Goal: Information Seeking & Learning: Learn about a topic

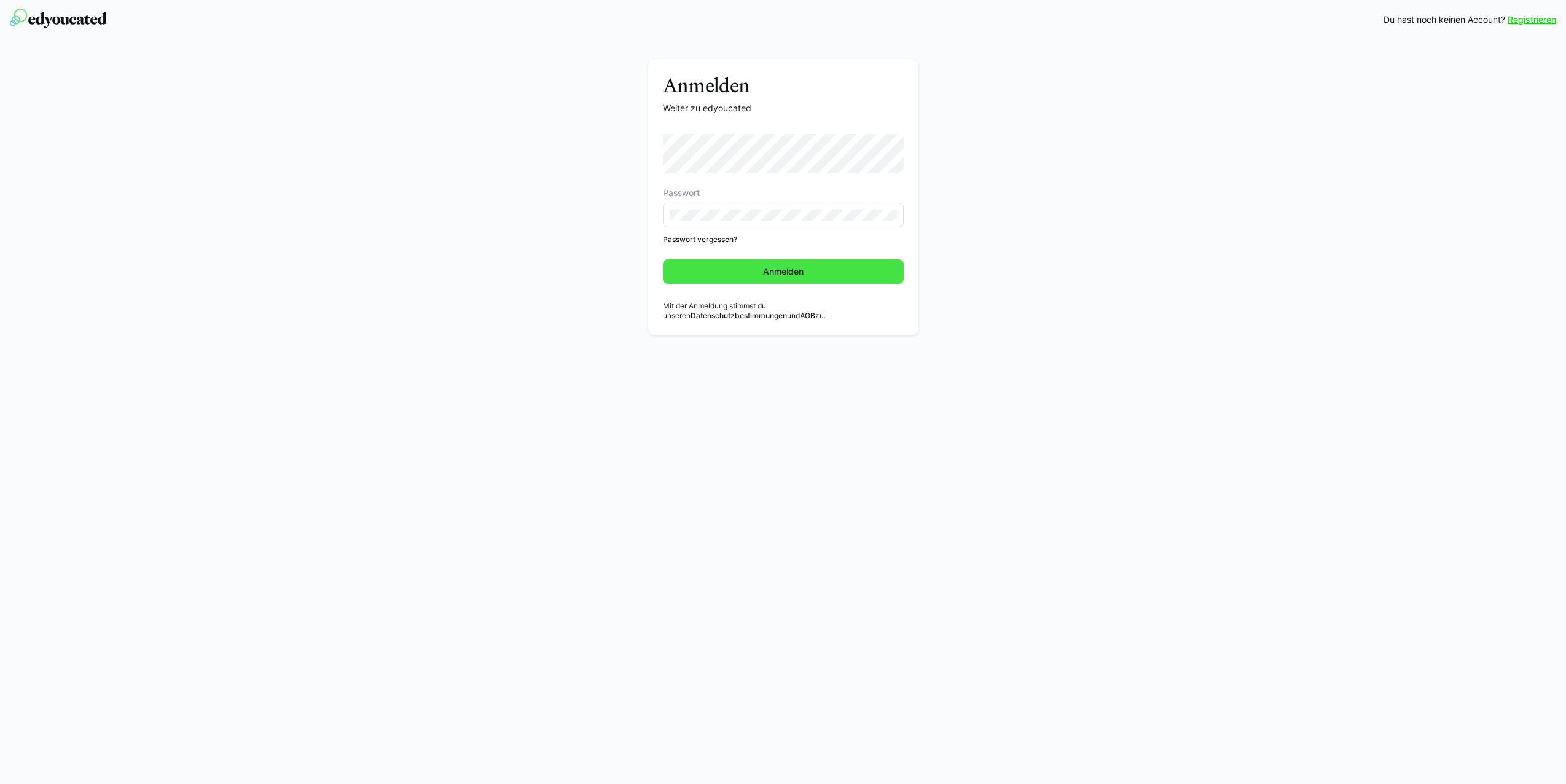
click at [778, 268] on span "Anmelden" at bounding box center [783, 271] width 45 height 13
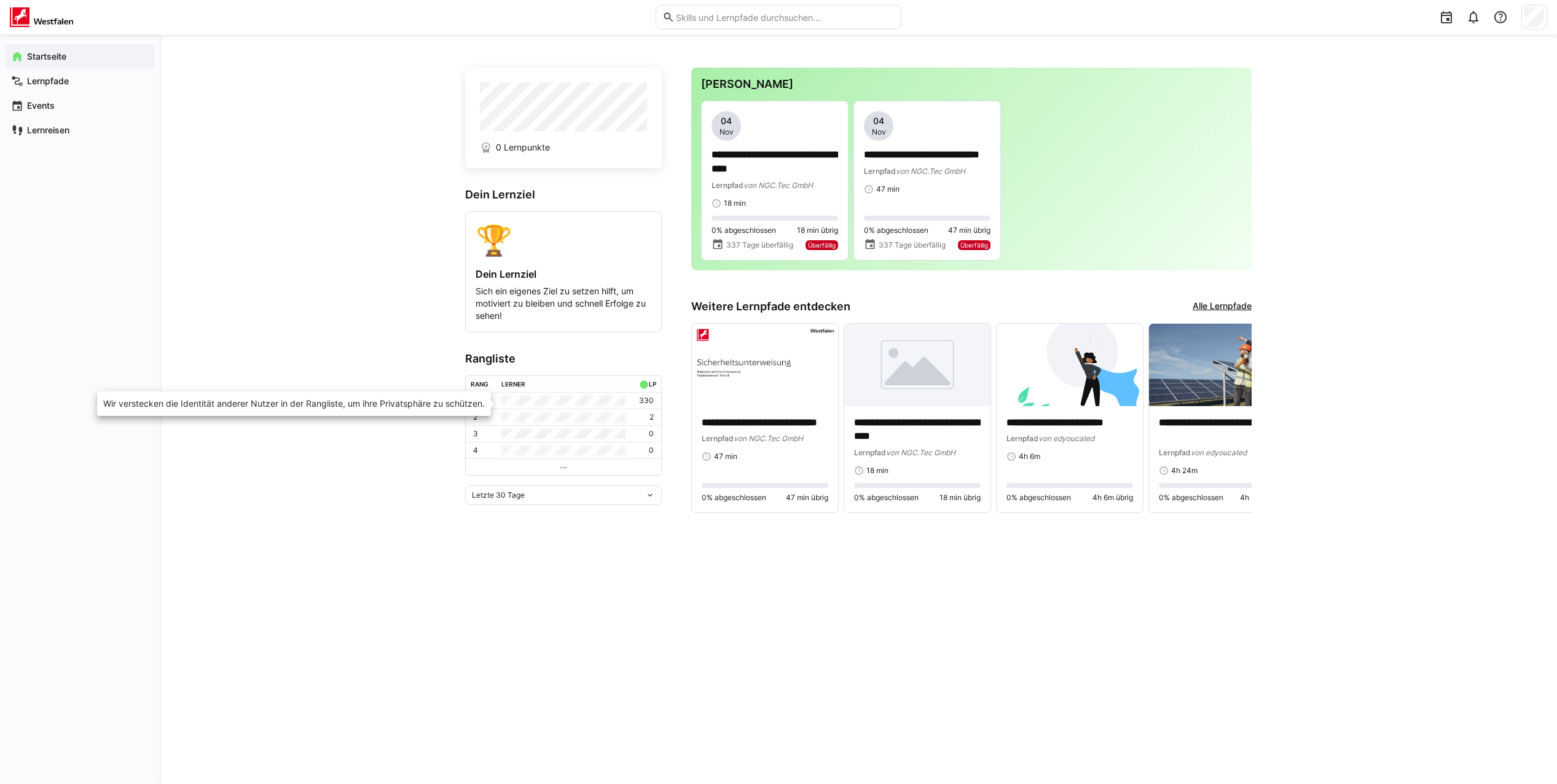
click at [540, 403] on td at bounding box center [563, 400] width 134 height 16
click at [755, 160] on p "**********" at bounding box center [774, 163] width 126 height 29
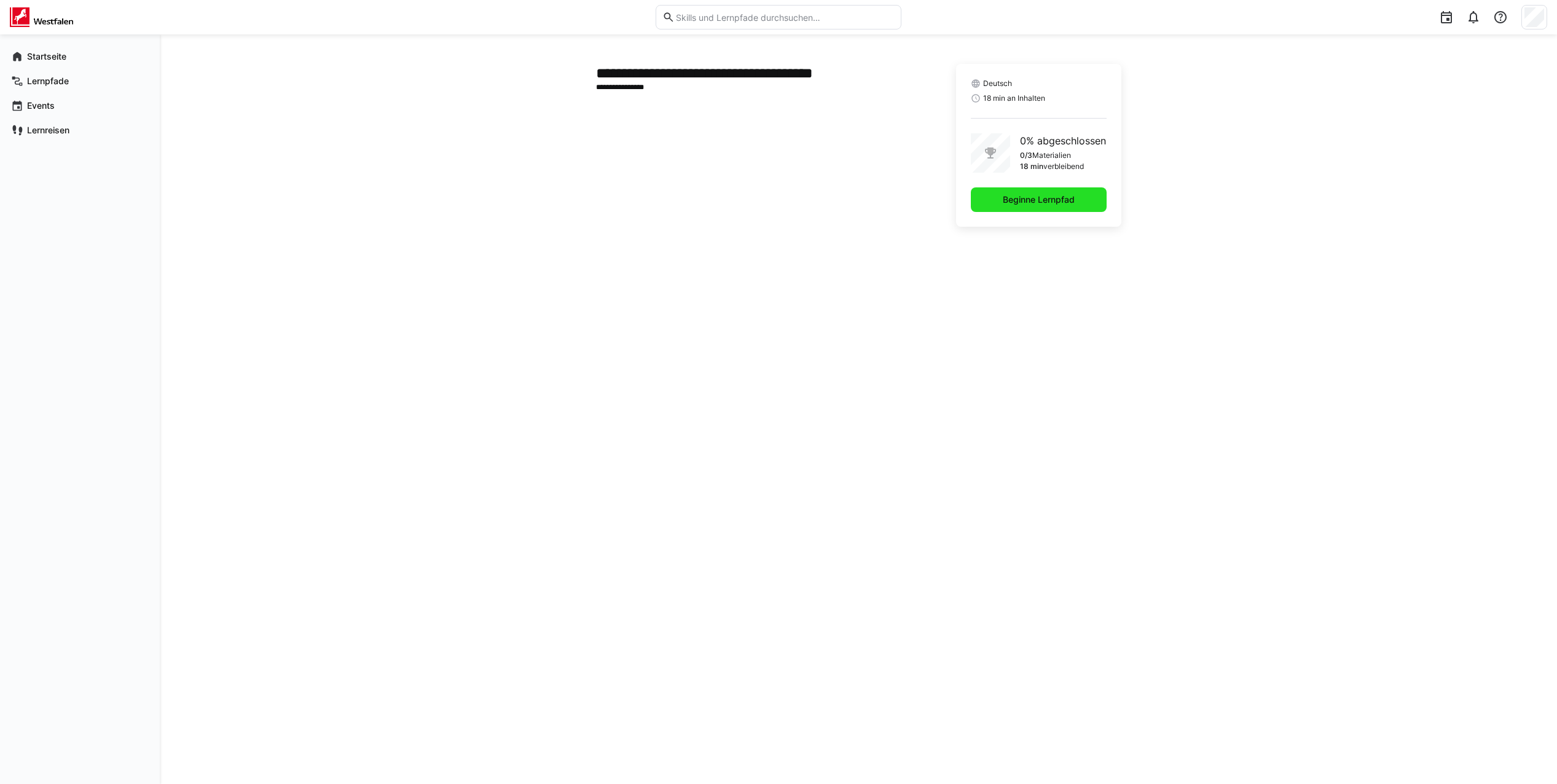
click at [1033, 200] on span "Beginne Lernpfad" at bounding box center [1039, 200] width 76 height 13
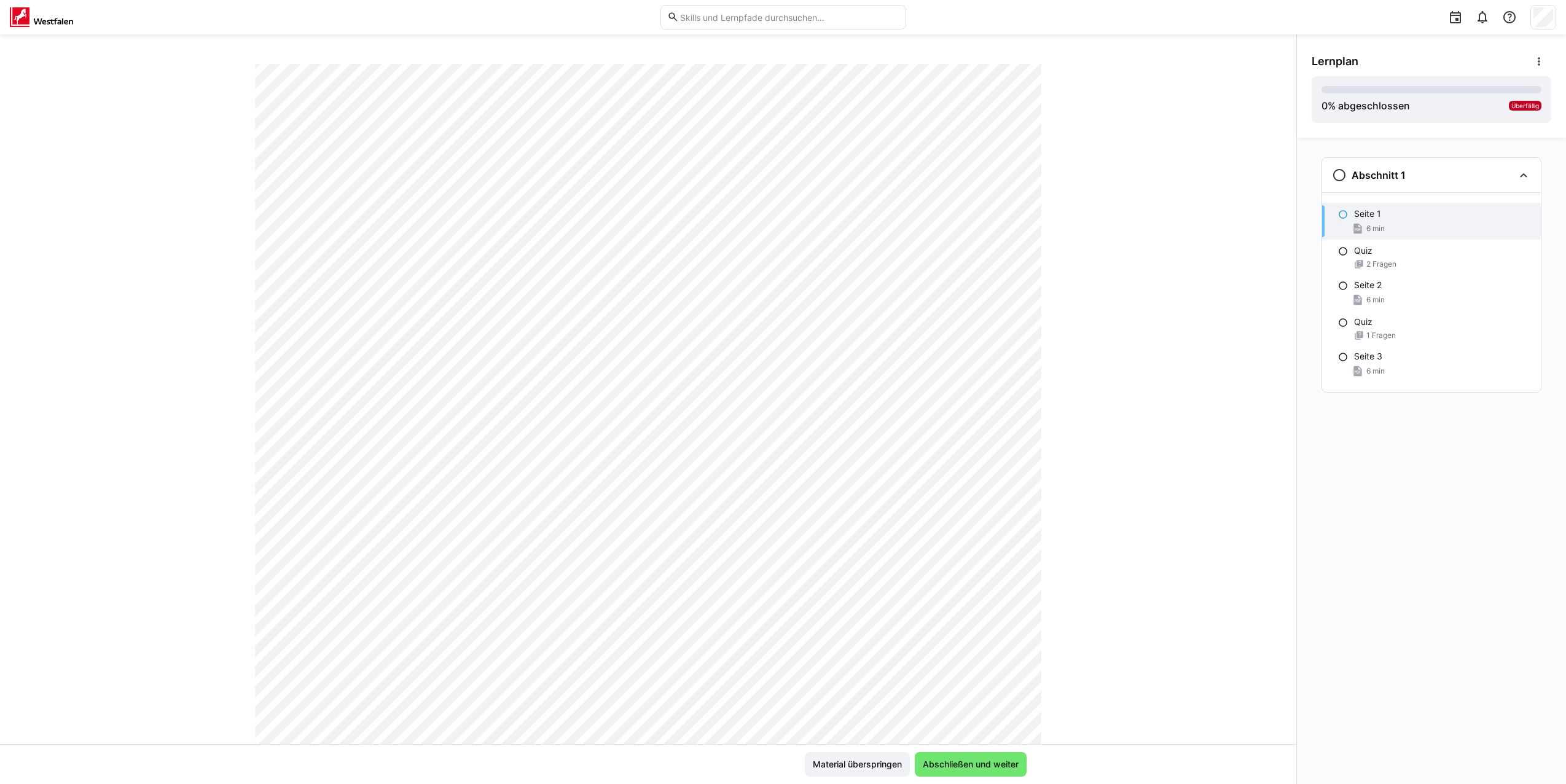
scroll to position [307, 0]
click at [968, 763] on span "Abschließen und weiter" at bounding box center [970, 764] width 99 height 13
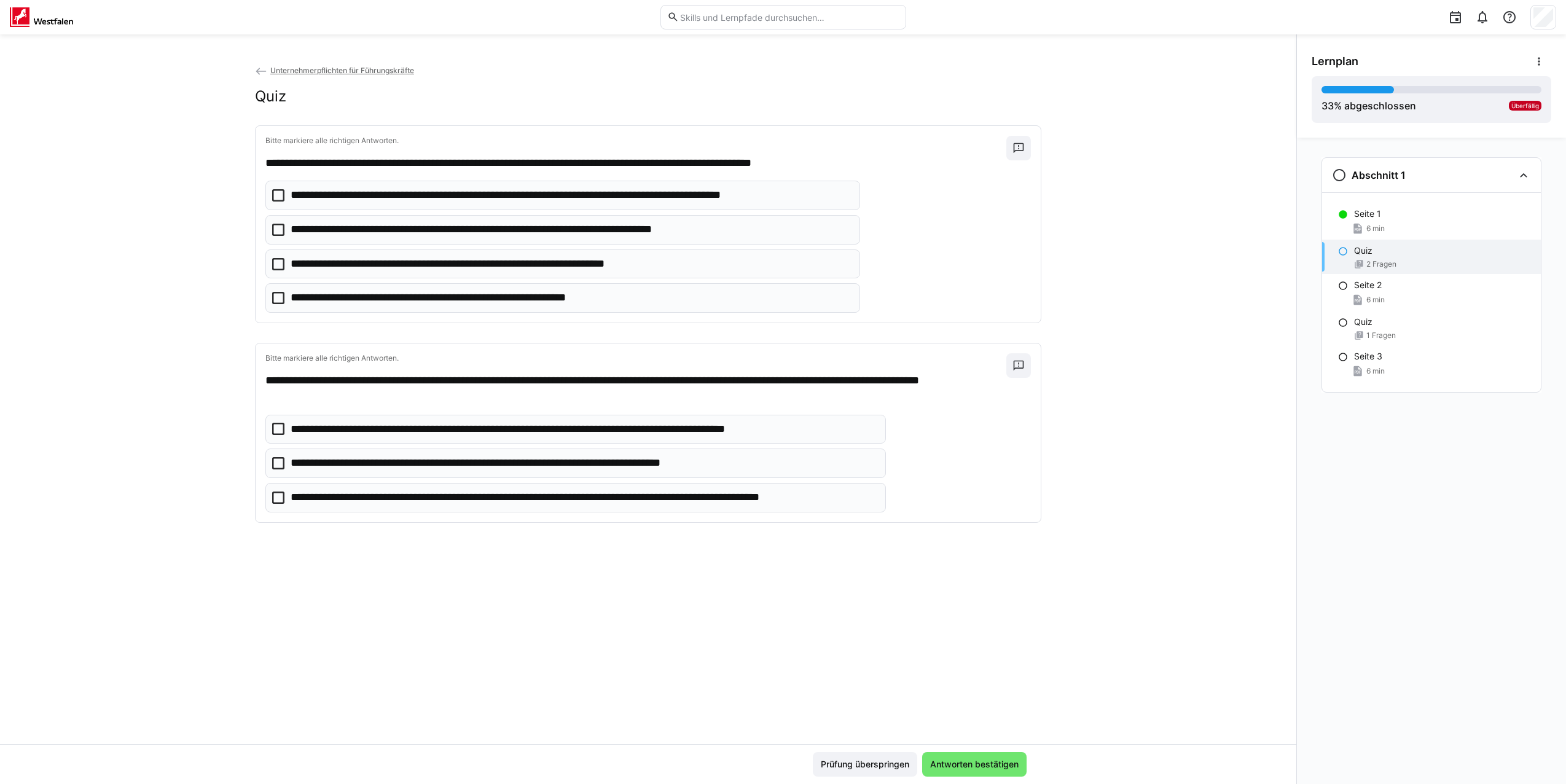
click at [537, 192] on p "**********" at bounding box center [570, 195] width 560 height 16
click at [493, 500] on p "**********" at bounding box center [584, 497] width 586 height 16
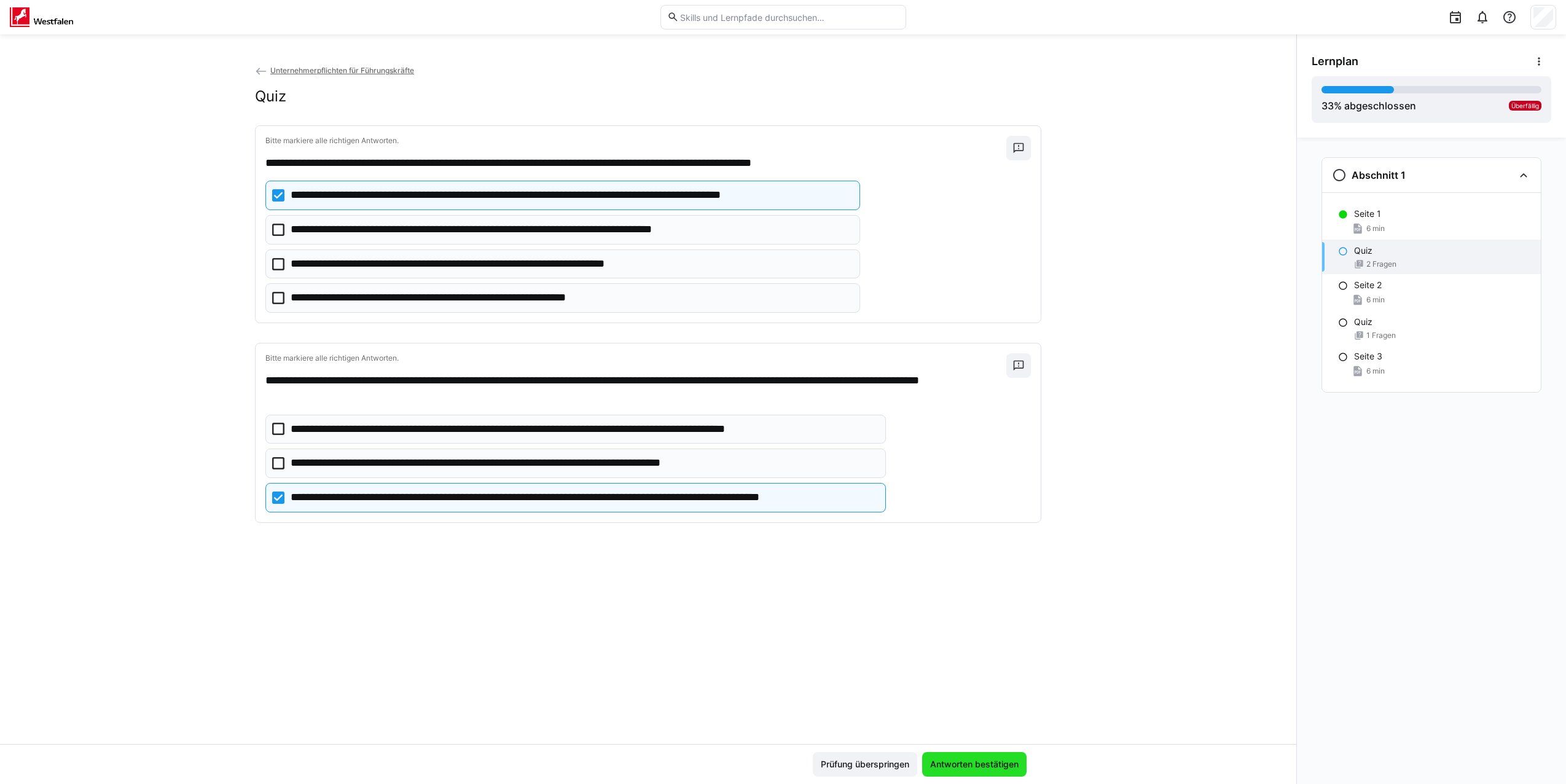
click at [975, 770] on span "Antworten bestätigen" at bounding box center [974, 764] width 92 height 13
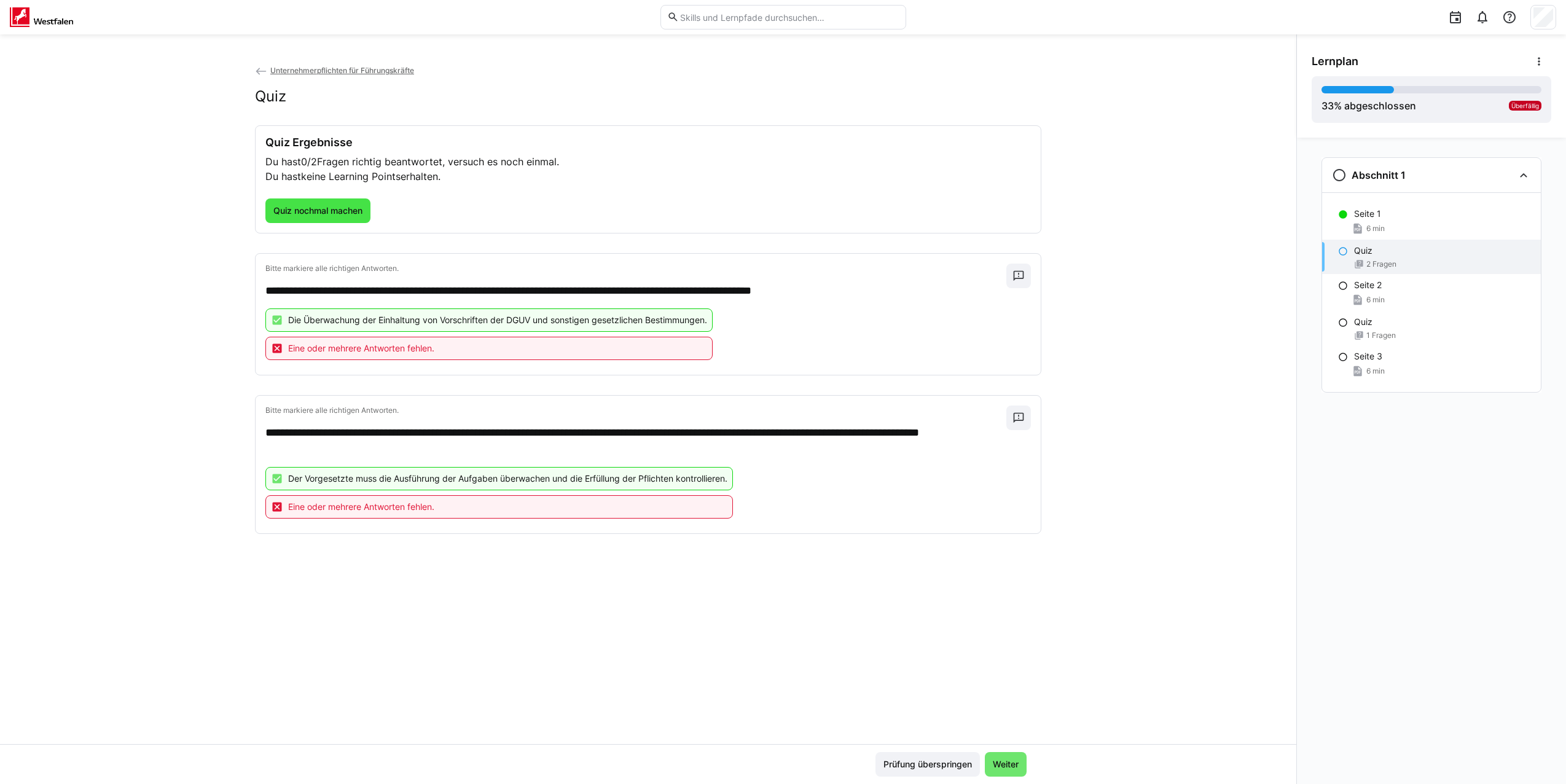
click at [307, 211] on span "Quiz nochmal machen" at bounding box center [318, 211] width 93 height 13
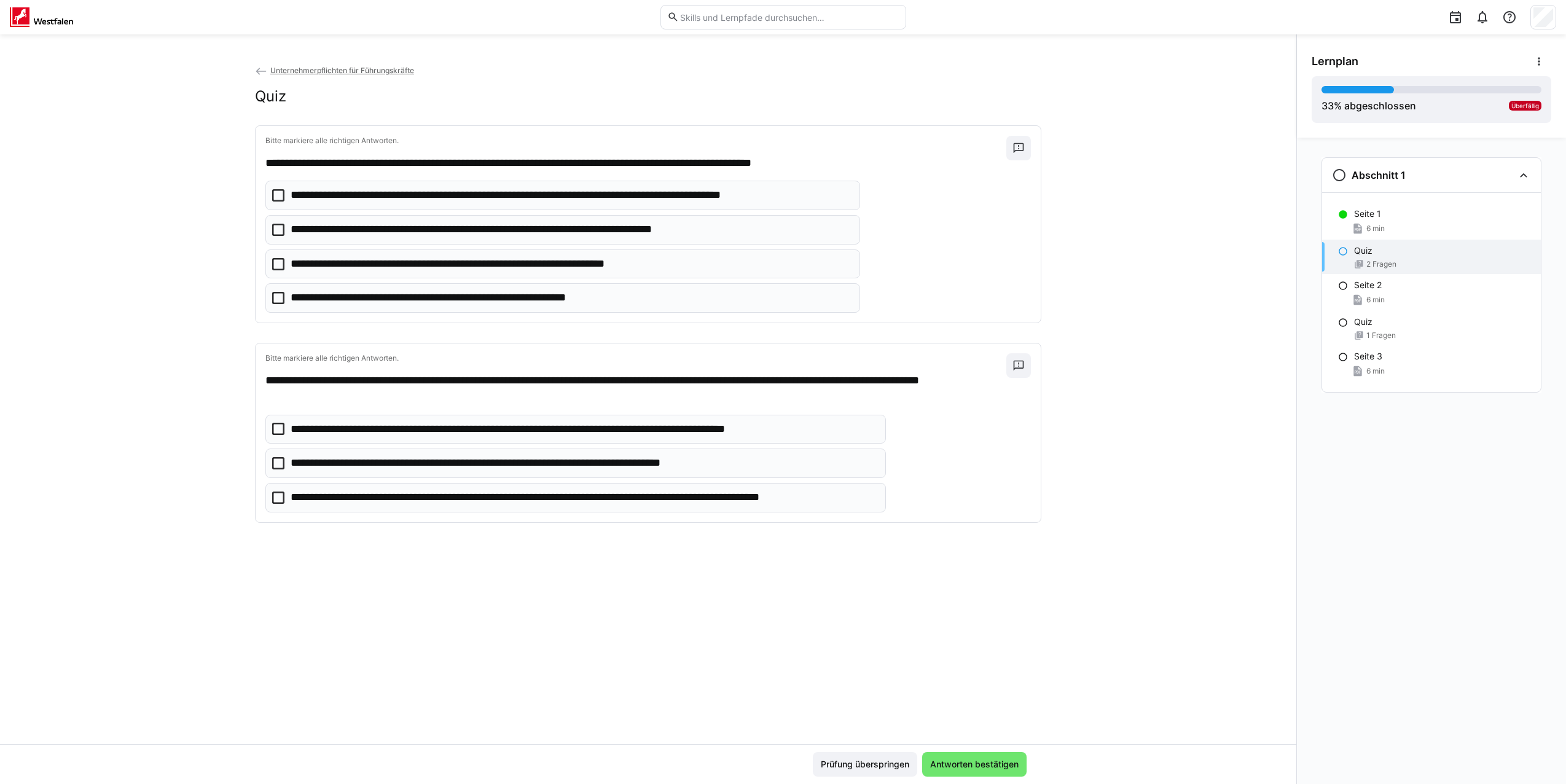
click at [313, 200] on p "**********" at bounding box center [570, 195] width 560 height 16
click at [310, 223] on p "**********" at bounding box center [518, 229] width 455 height 16
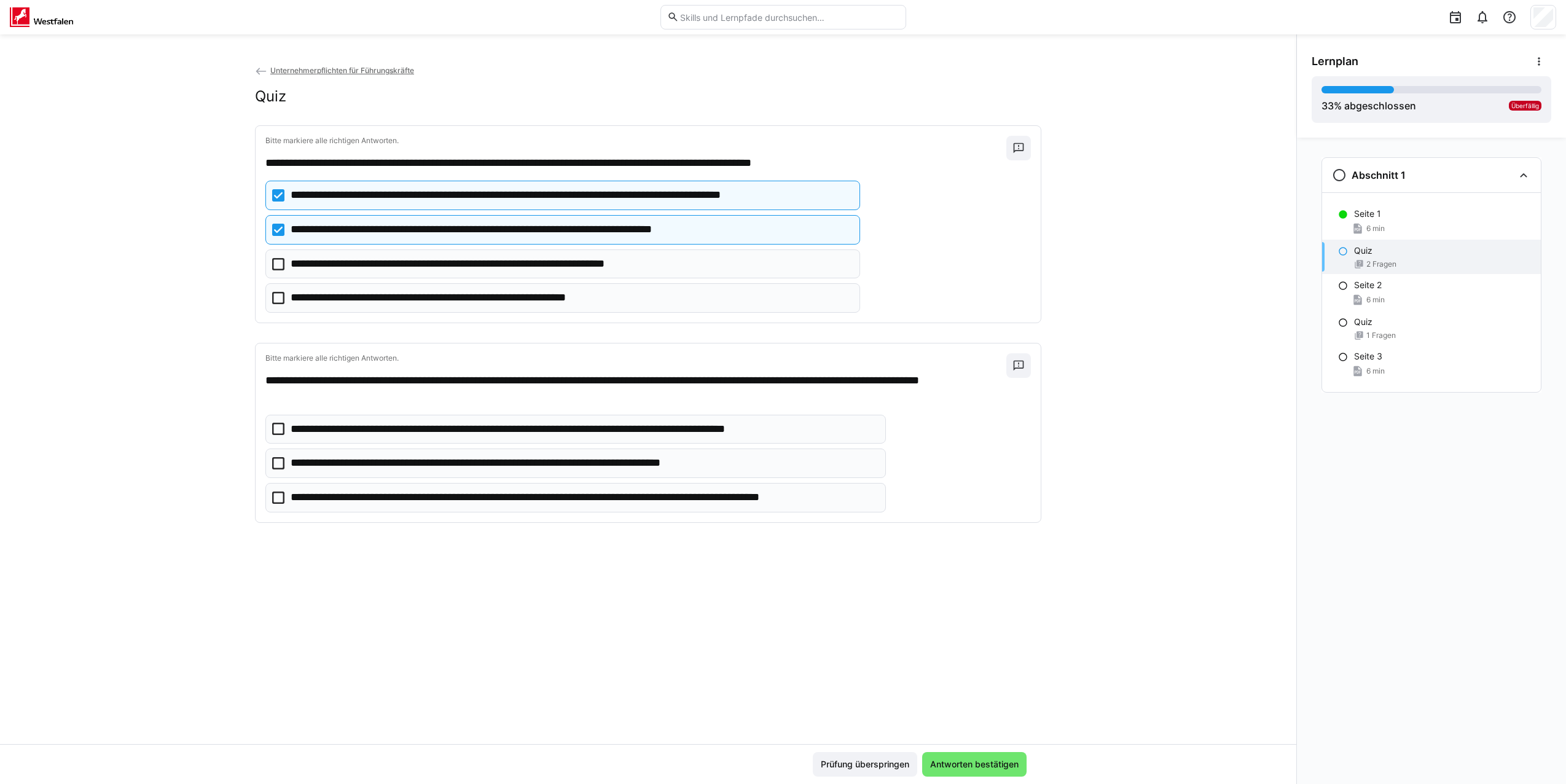
click at [361, 425] on p "**********" at bounding box center [552, 429] width 523 height 16
click at [406, 501] on p "**********" at bounding box center [584, 497] width 586 height 16
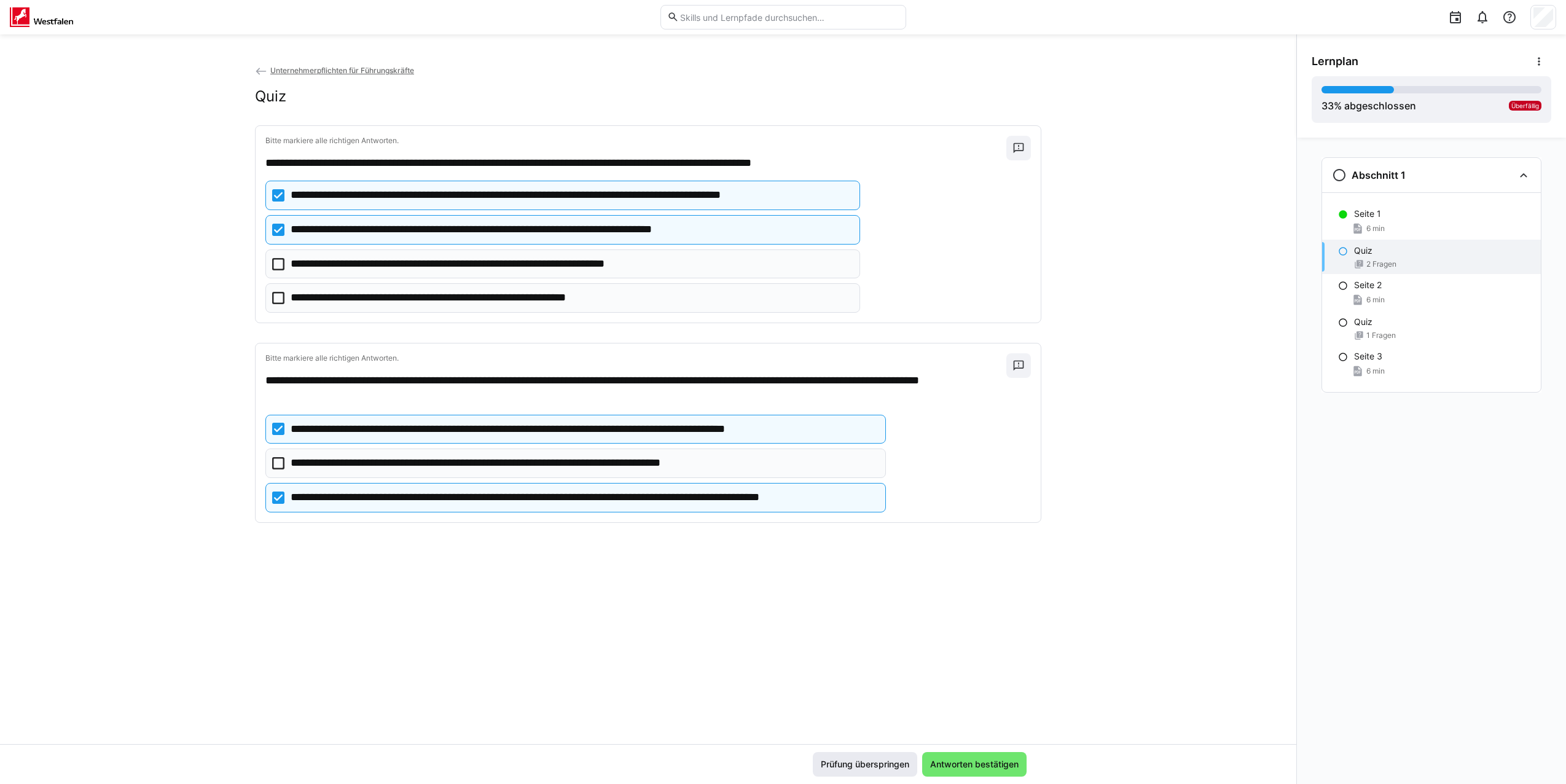
click at [974, 761] on span "Antworten bestätigen" at bounding box center [974, 764] width 92 height 13
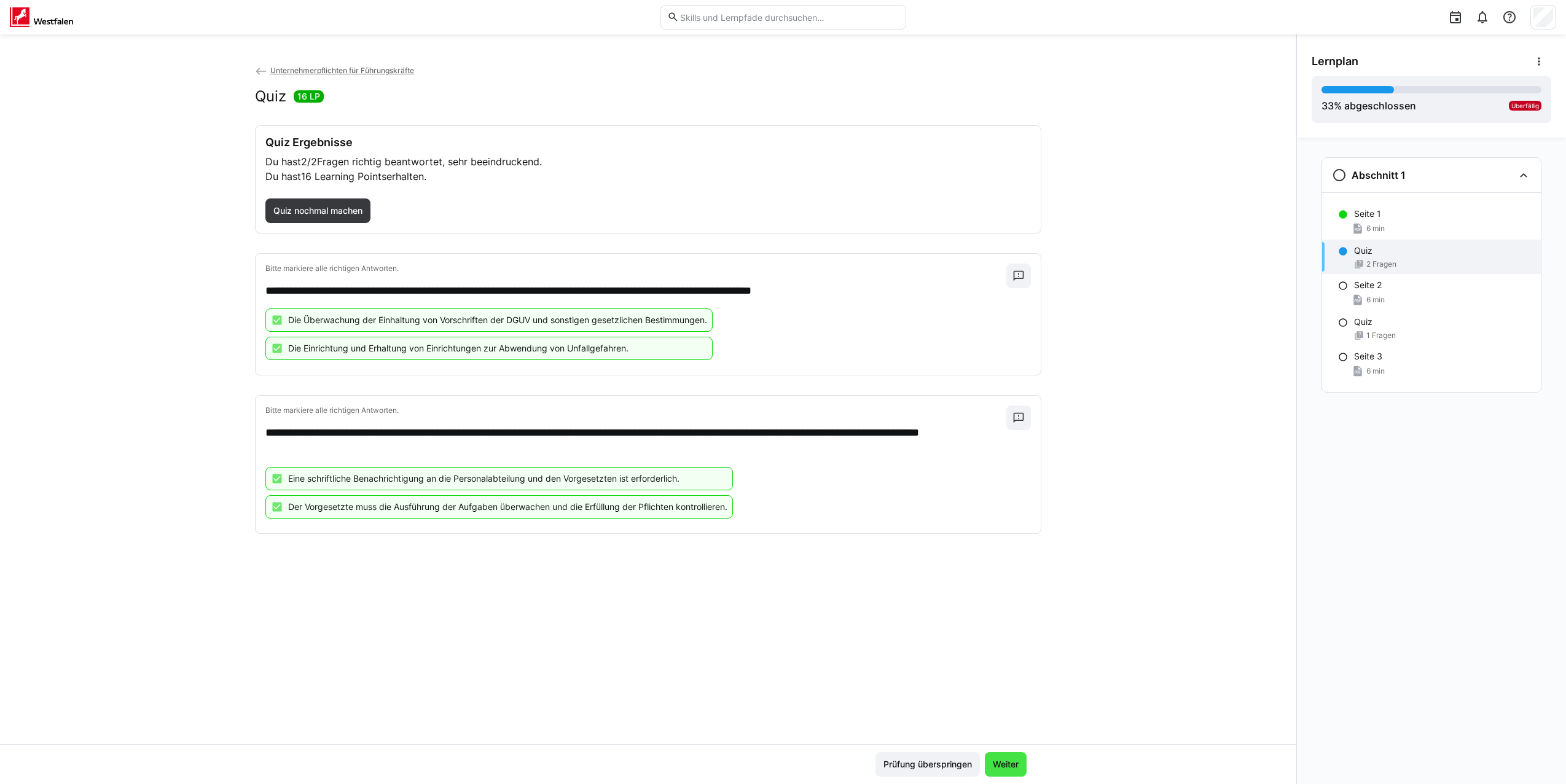
click at [1007, 765] on span "Weiter" at bounding box center [1005, 764] width 29 height 13
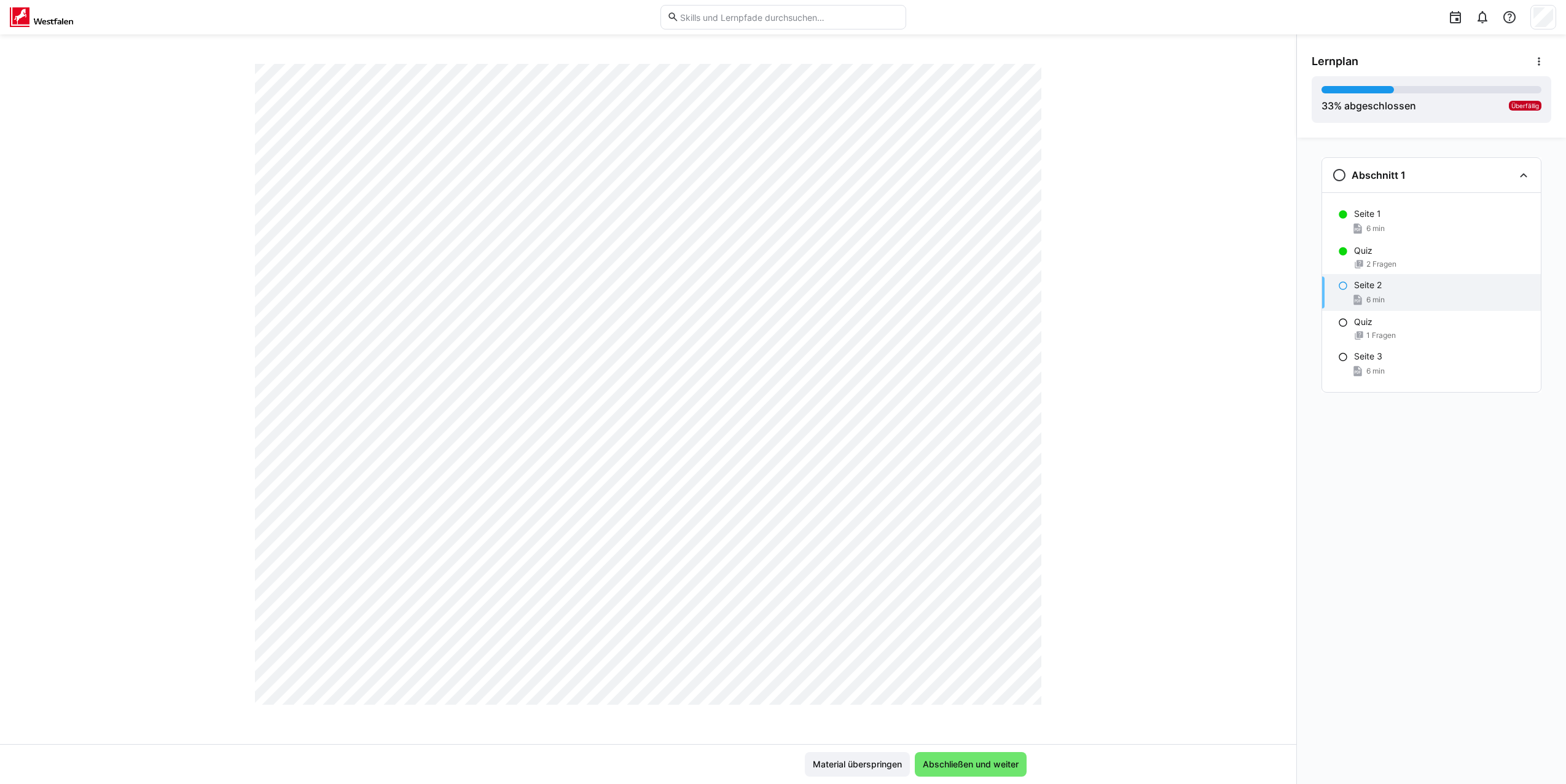
scroll to position [505, 0]
click at [943, 761] on span "Abschließen und weiter" at bounding box center [970, 764] width 99 height 13
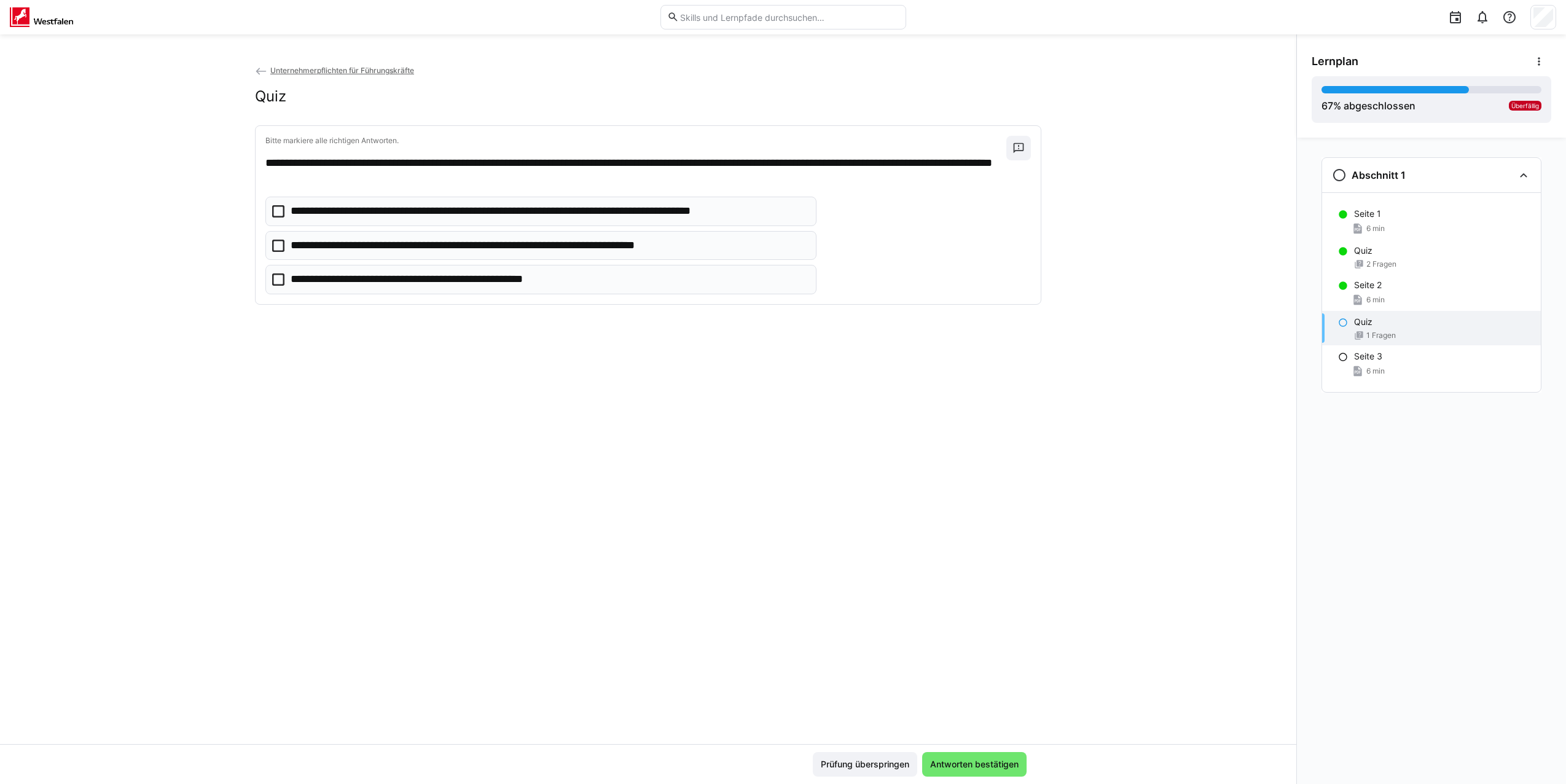
click at [503, 246] on p "**********" at bounding box center [515, 245] width 448 height 16
click at [542, 211] on p "**********" at bounding box center [548, 211] width 516 height 16
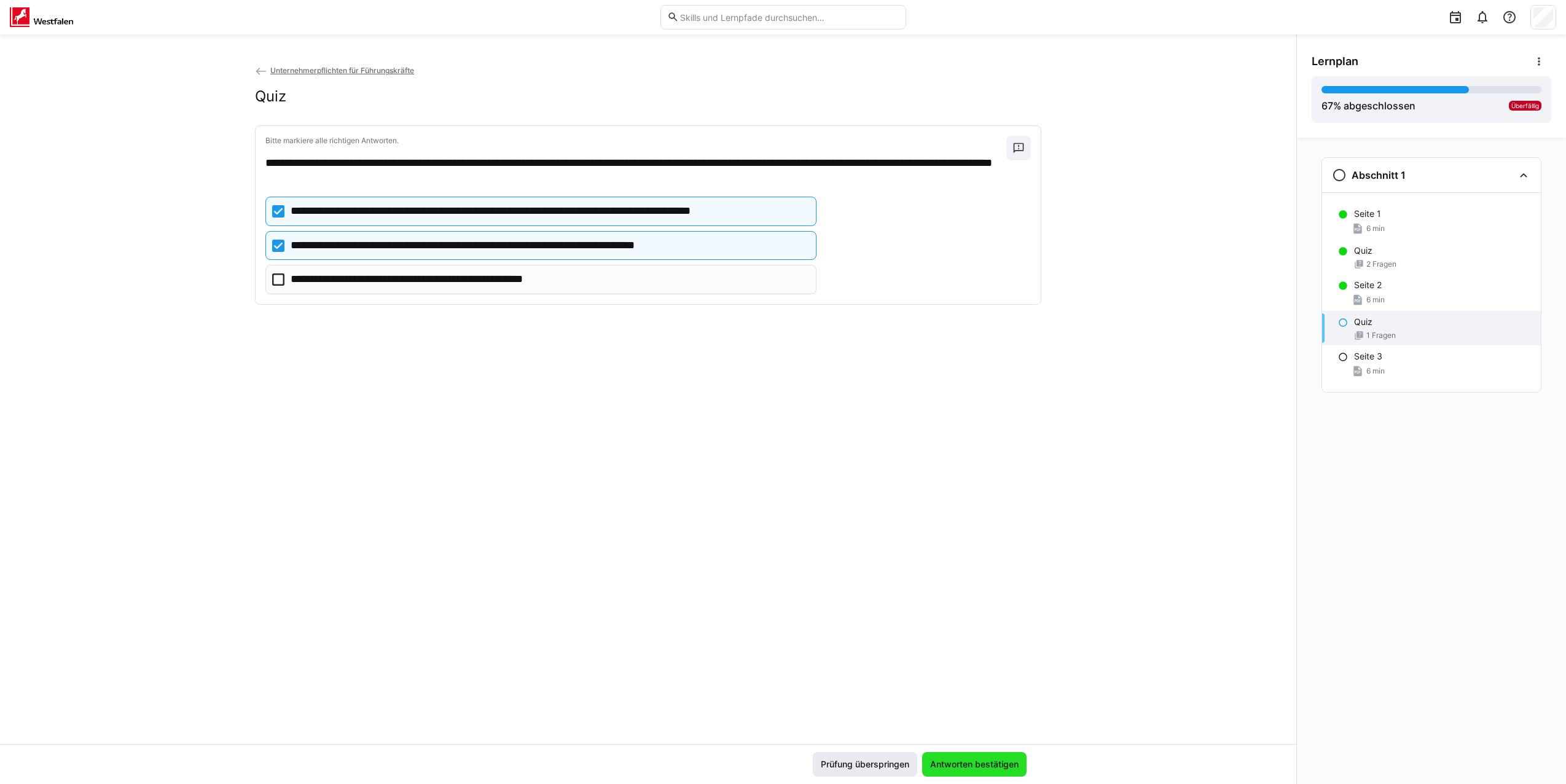
click at [970, 763] on span "Antworten bestätigen" at bounding box center [974, 764] width 92 height 13
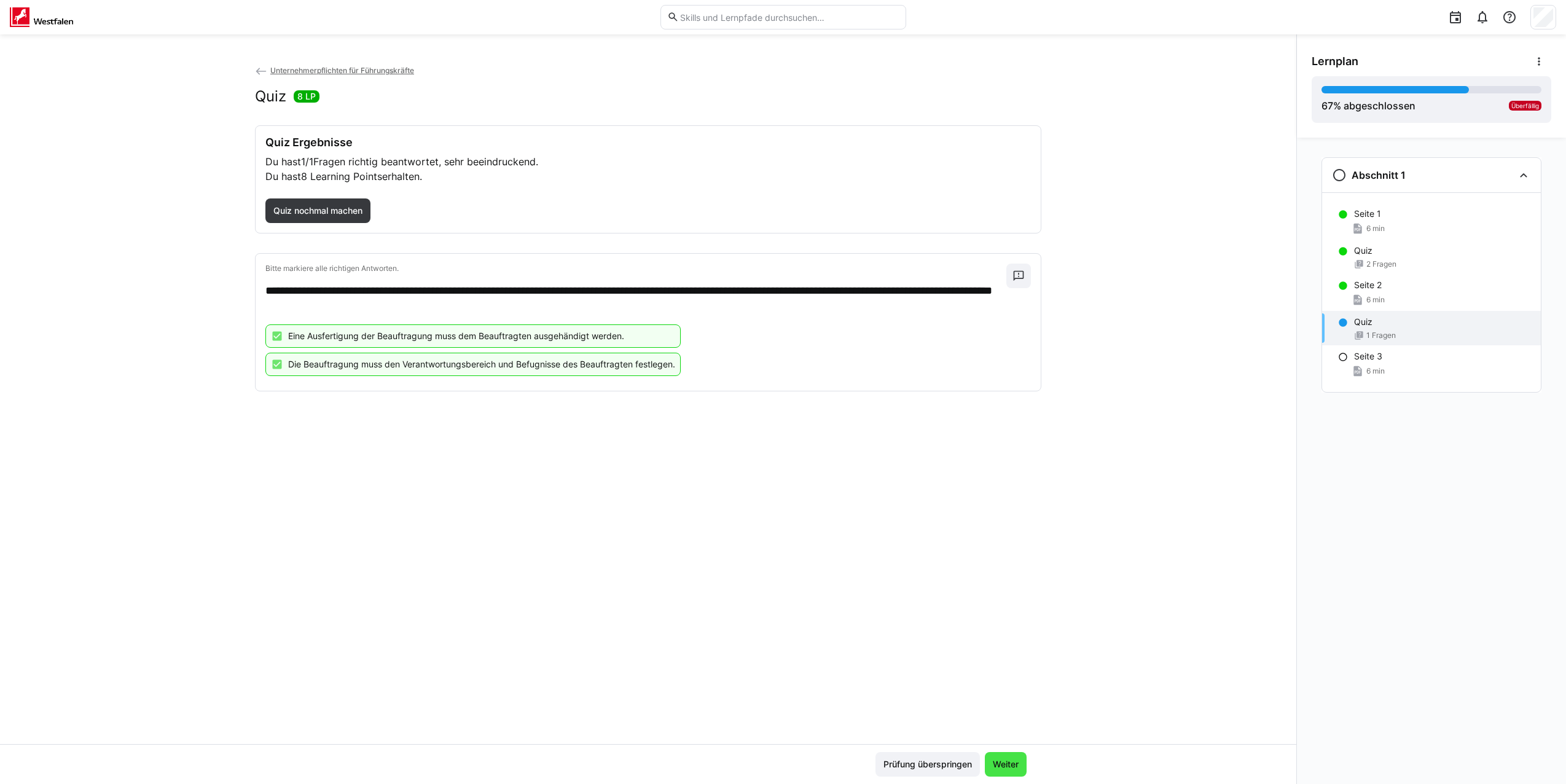
click at [1009, 765] on span "Weiter" at bounding box center [1005, 764] width 29 height 13
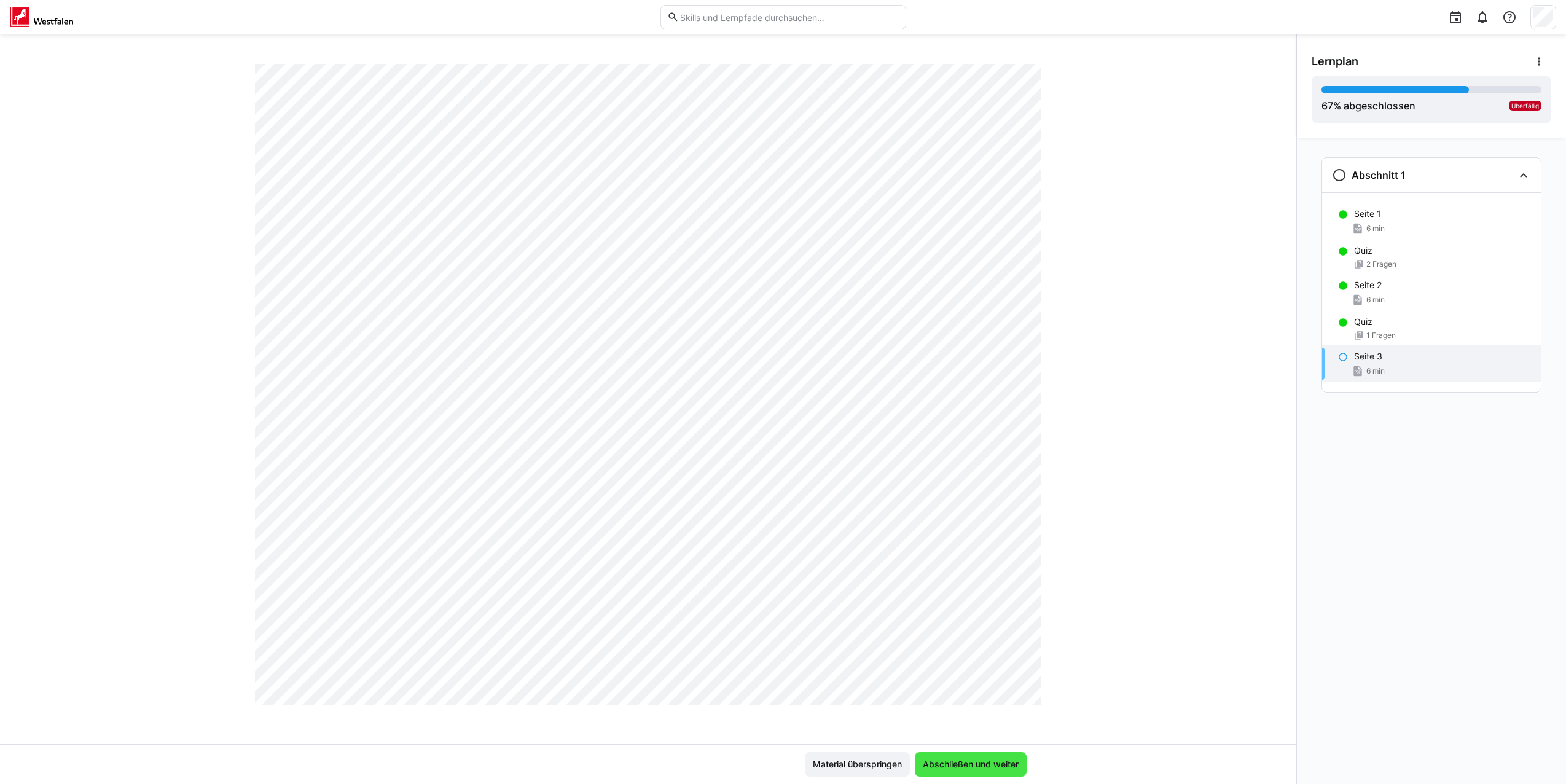
click at [991, 755] on span "Abschließen und weiter" at bounding box center [970, 764] width 112 height 24
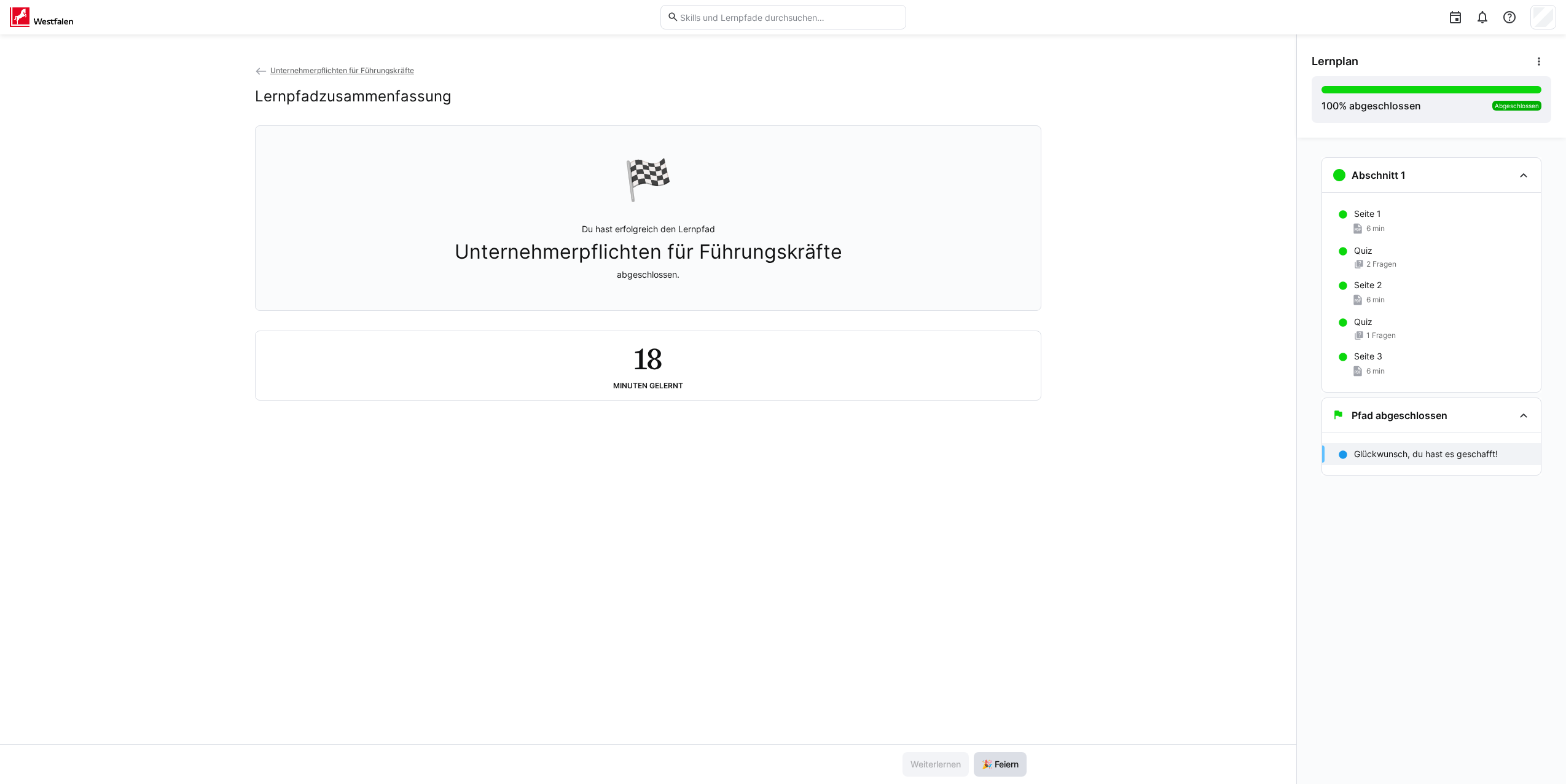
click at [1013, 765] on span "🎉 Feiern" at bounding box center [1000, 764] width 40 height 13
click at [991, 759] on span "🎉 Feiern" at bounding box center [1000, 764] width 40 height 13
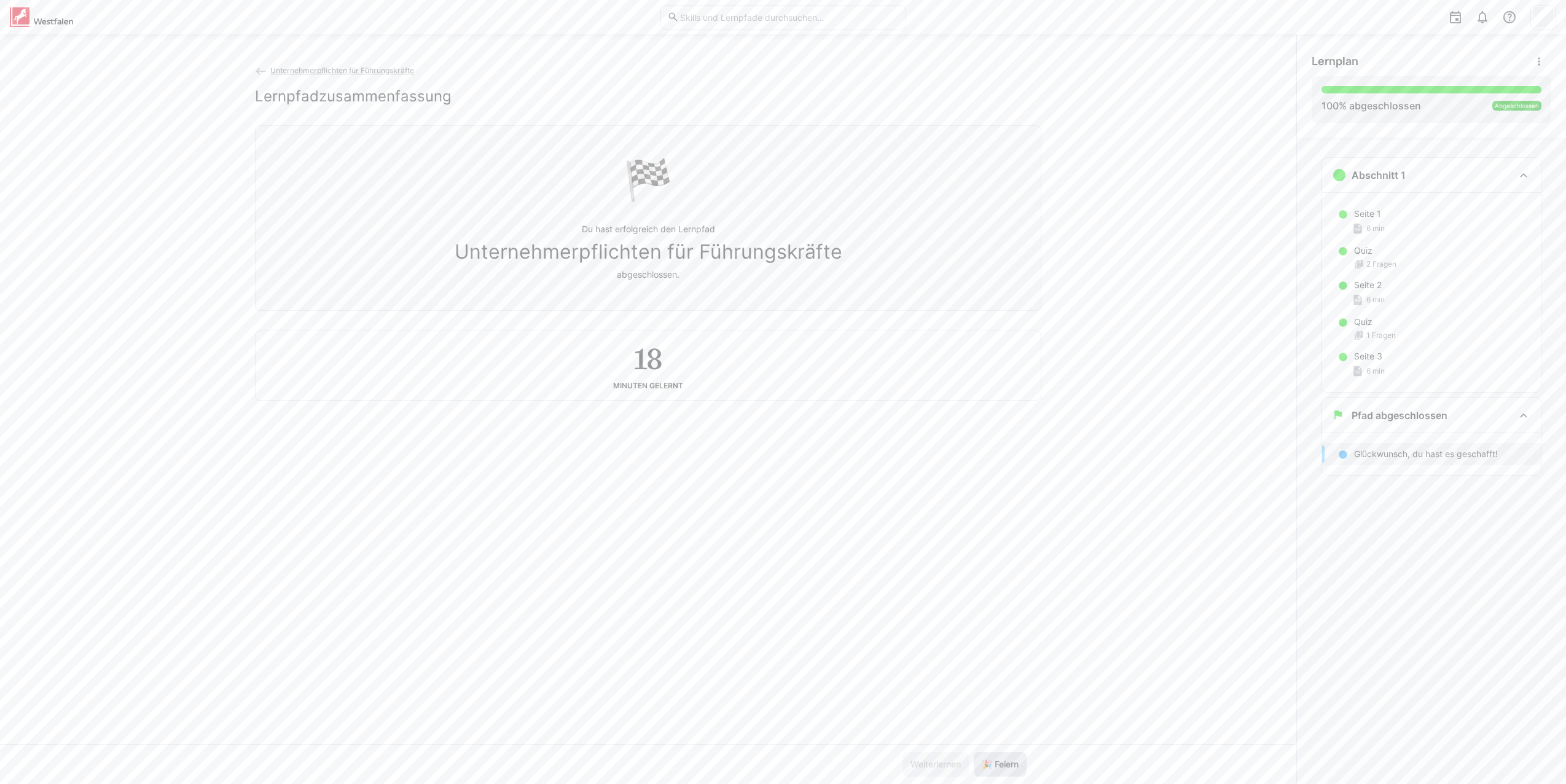
click at [992, 762] on span "🎉 Feiern" at bounding box center [1000, 764] width 40 height 13
click at [706, 237] on p "Du hast erfolgreich den Lernpfad Unternehmerpflichten für Führungskräfte abgesc…" at bounding box center [649, 252] width 387 height 58
click at [644, 264] on span "Unternehmerpflichten für Führungskräfte" at bounding box center [649, 252] width 387 height 24
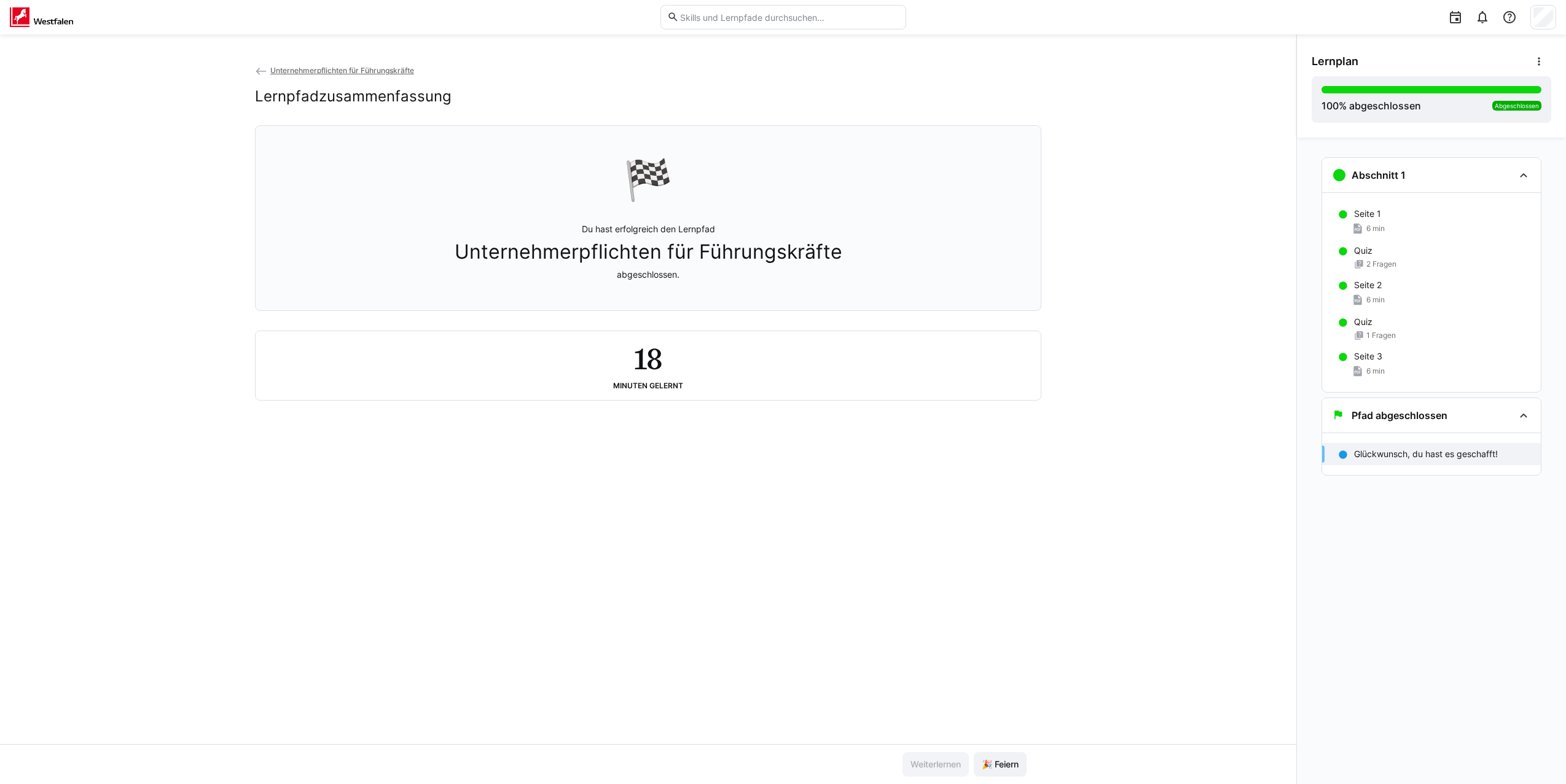
click at [333, 69] on span "Unternehmerpflichten für Führungskräfte" at bounding box center [342, 70] width 144 height 9
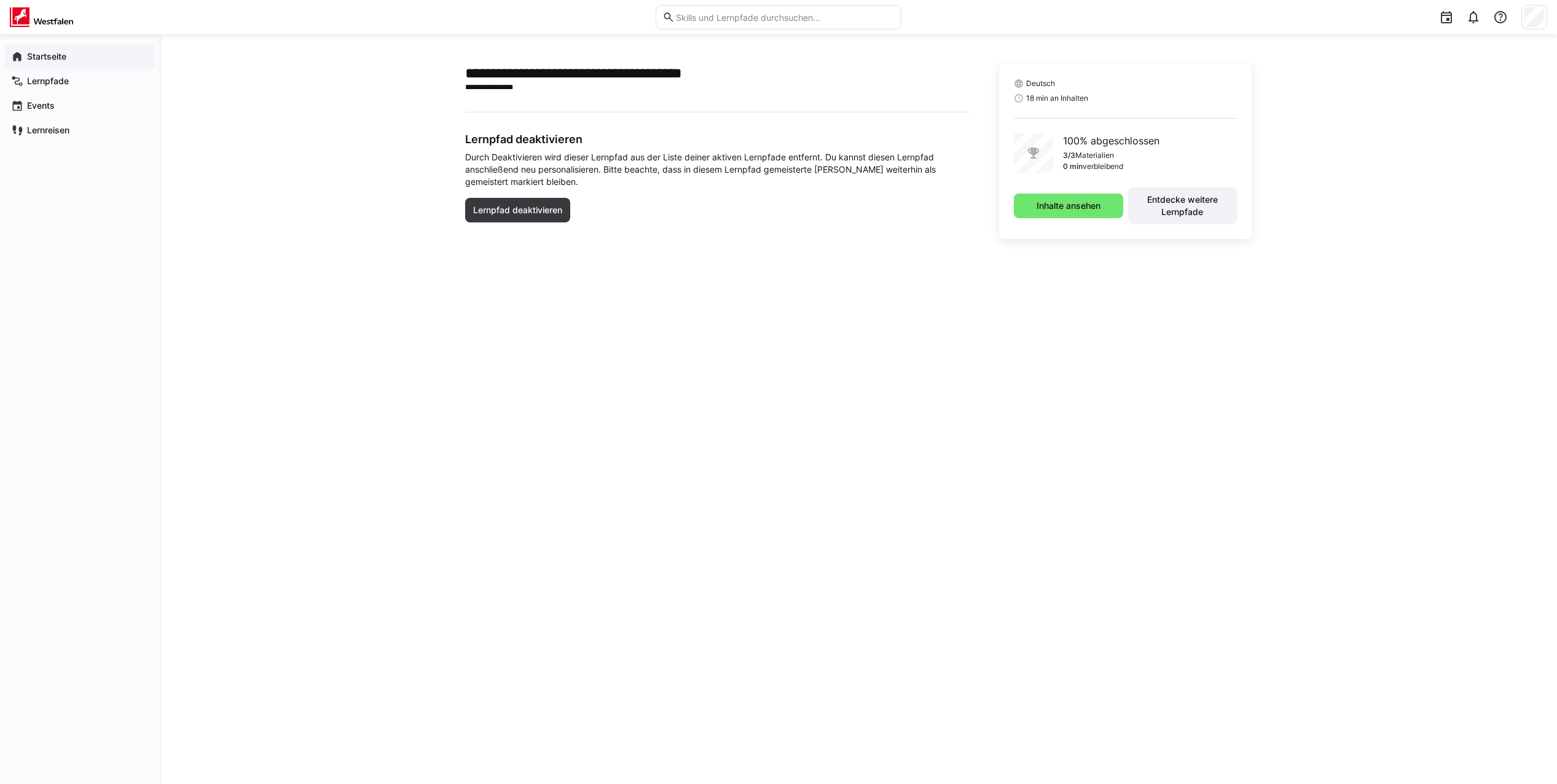
click at [0, 0] on app-navigation-label "Startseite" at bounding box center [0, 0] width 0 height 0
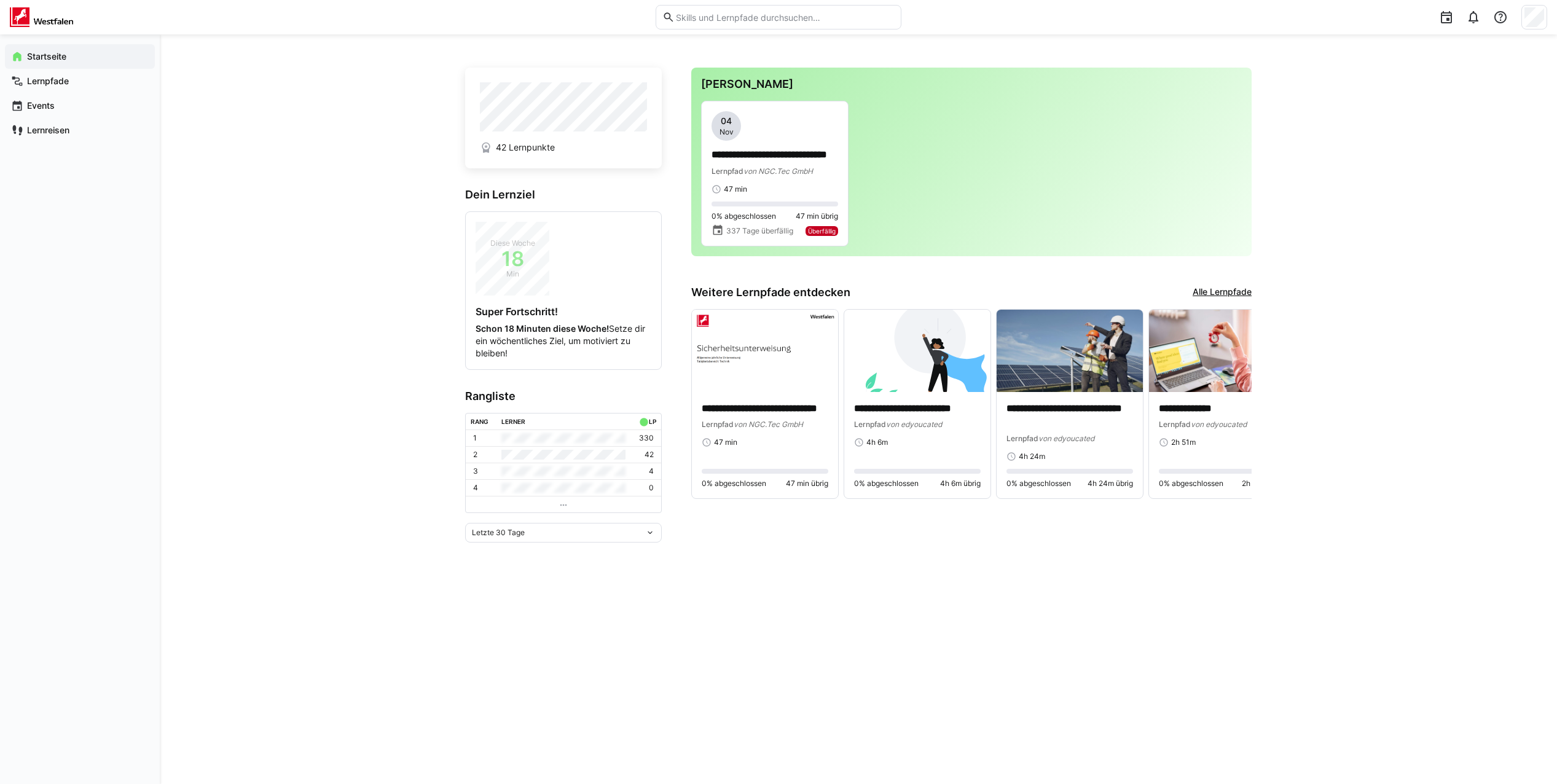
click at [498, 394] on h3 "Rangliste" at bounding box center [563, 396] width 196 height 13
click at [506, 532] on span "Letzte 30 Tage" at bounding box center [498, 532] width 53 height 10
click at [505, 575] on div "Letzte 30 Tage" at bounding box center [564, 578] width 182 height 10
click at [505, 522] on app-leaderboard "Rangliste [PERSON_NAME] LP 1 330 2 42 3 4 4 0 Letzte 30 Tage" at bounding box center [563, 466] width 196 height 153
click at [505, 531] on span "Letzte 30 Tage" at bounding box center [498, 532] width 53 height 10
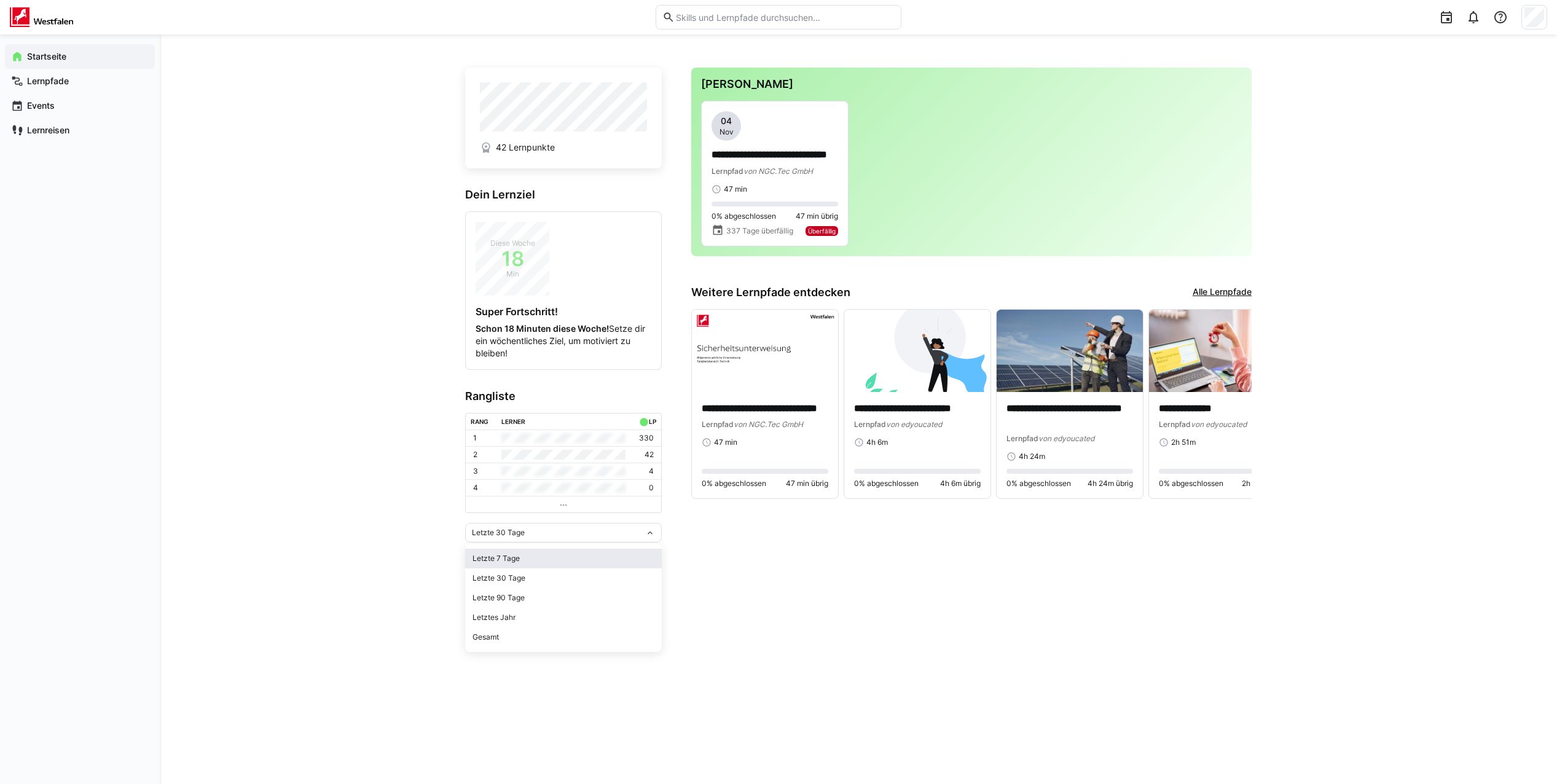
click at [511, 558] on div "Letzte 7 Tage" at bounding box center [564, 558] width 182 height 10
click at [0, 0] on app-navigation-label "Events" at bounding box center [0, 0] width 0 height 0
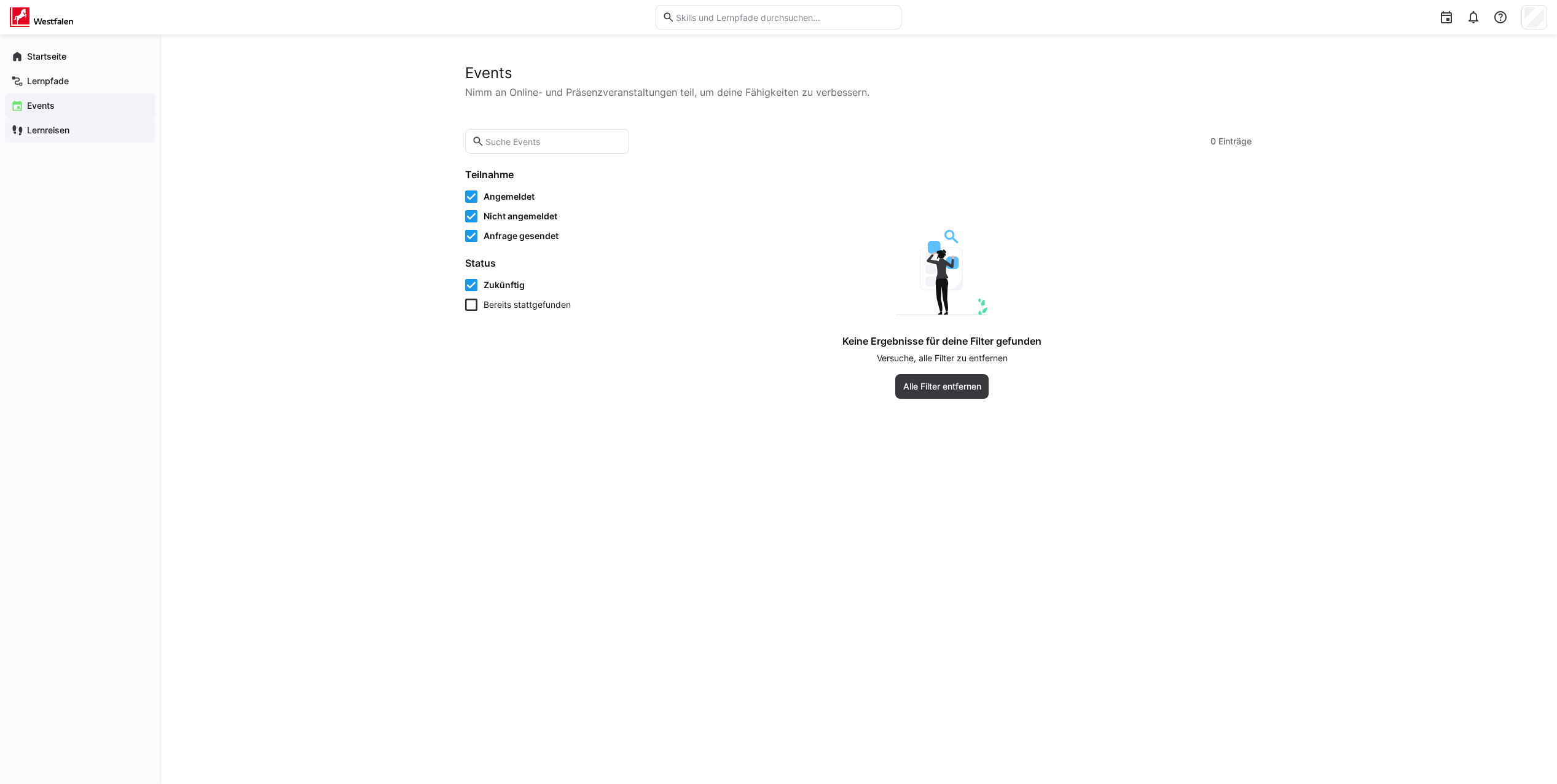
click at [0, 0] on app-navigation-label "Lernreisen" at bounding box center [0, 0] width 0 height 0
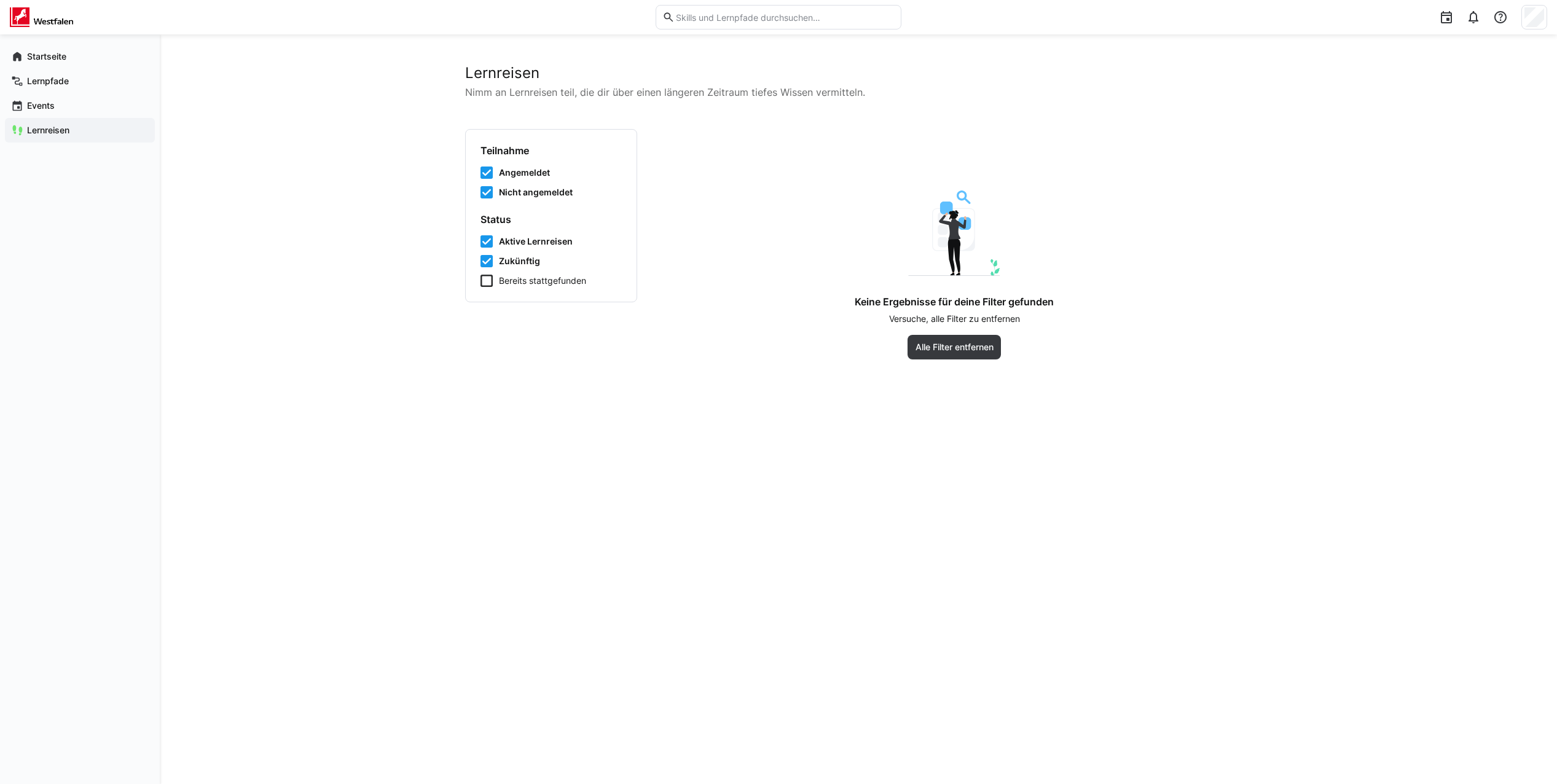
click at [488, 242] on icon at bounding box center [486, 241] width 13 height 13
click at [487, 259] on icon at bounding box center [486, 261] width 13 height 13
click at [488, 262] on icon at bounding box center [486, 261] width 13 height 13
click at [484, 244] on icon at bounding box center [486, 241] width 13 height 13
click at [488, 166] on form "Teilnahme Angemeldet Nicht angemeldet" at bounding box center [551, 171] width 142 height 54
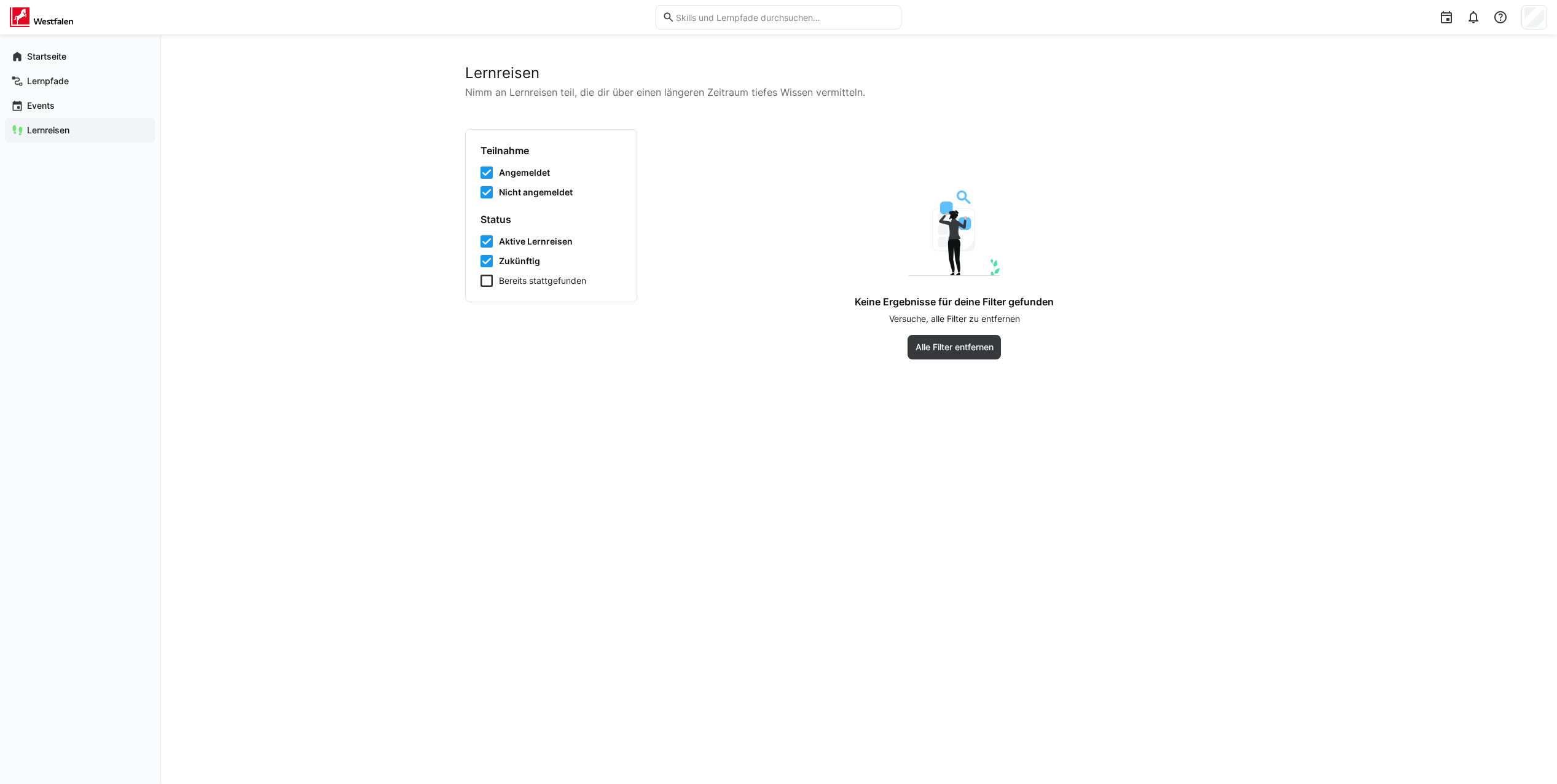
click at [486, 176] on icon at bounding box center [486, 173] width 13 height 13
click at [485, 173] on icon at bounding box center [486, 173] width 13 height 13
click at [46, 99] on div "Events" at bounding box center [80, 105] width 150 height 24
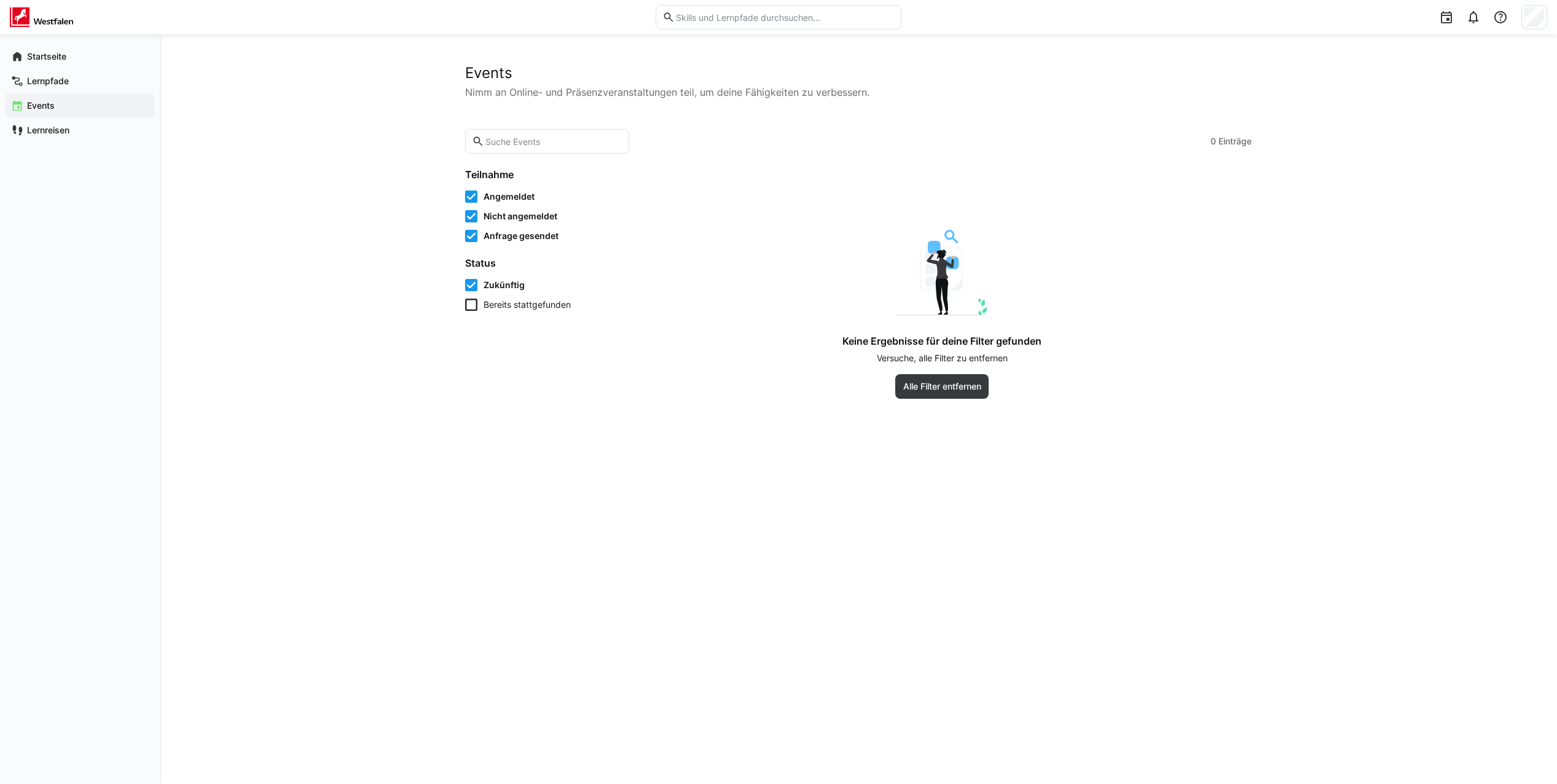
click at [468, 308] on icon at bounding box center [471, 304] width 13 height 13
click at [0, 0] on app-navigation-label "Lernpfade" at bounding box center [0, 0] width 0 height 0
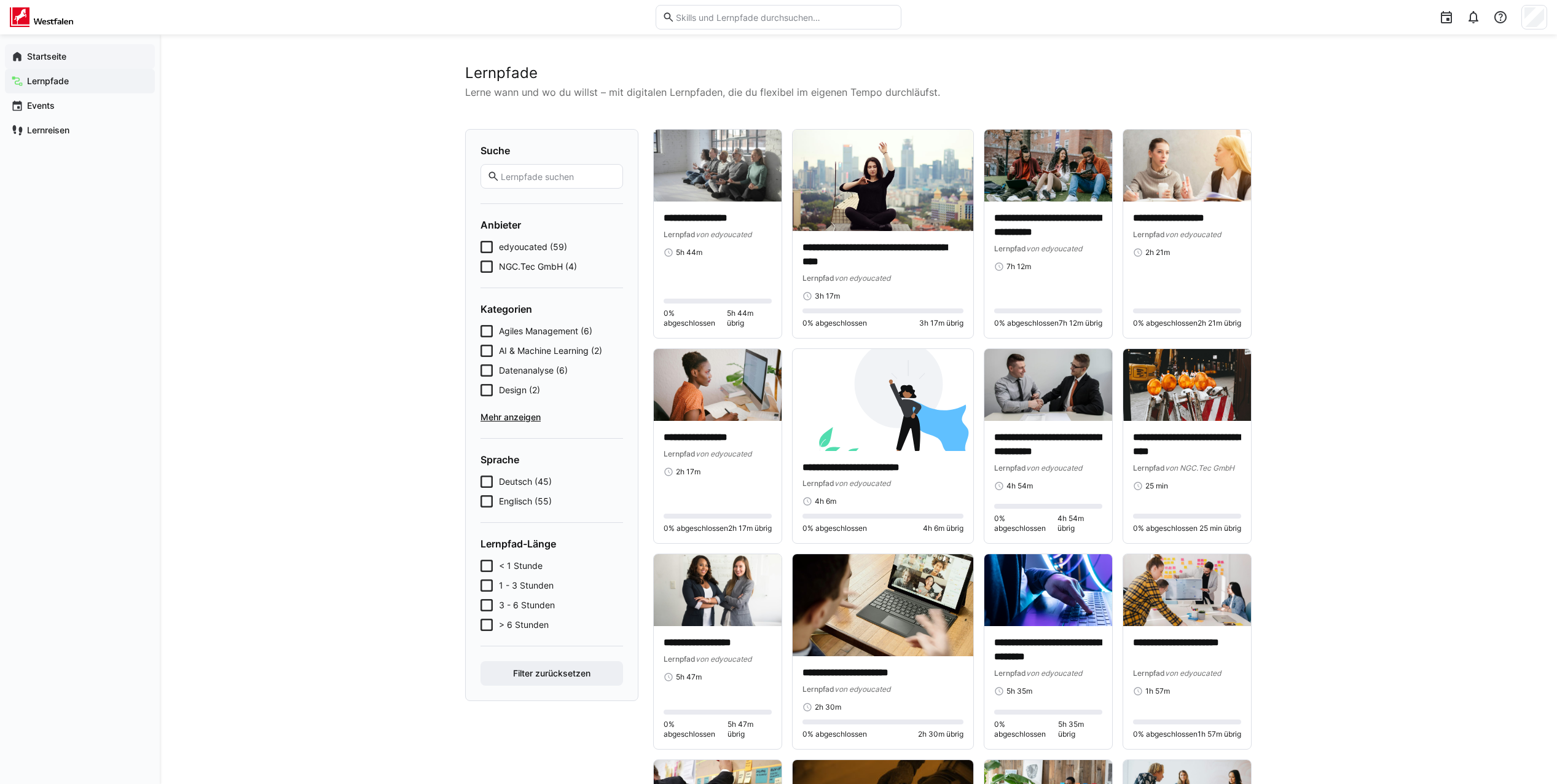
click at [69, 56] on span "Startseite" at bounding box center [87, 56] width 124 height 13
